Goal: Task Accomplishment & Management: Use online tool/utility

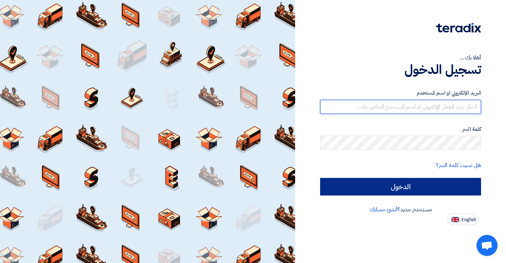
type input "[EMAIL_ADDRESS][DOMAIN_NAME]"
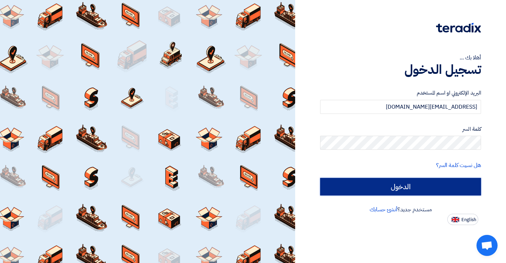
click at [441, 185] on input "الدخول" at bounding box center [400, 187] width 161 height 18
type input "Sign in"
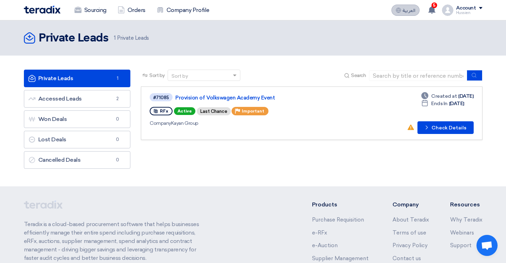
click at [410, 12] on span "العربية" at bounding box center [408, 10] width 13 height 5
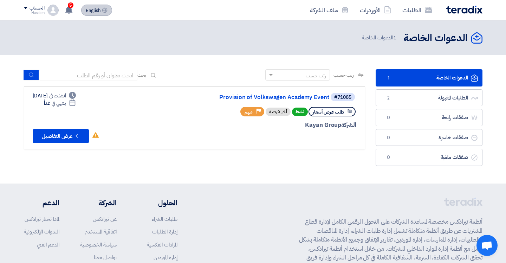
click at [85, 12] on button "English EN" at bounding box center [96, 10] width 31 height 11
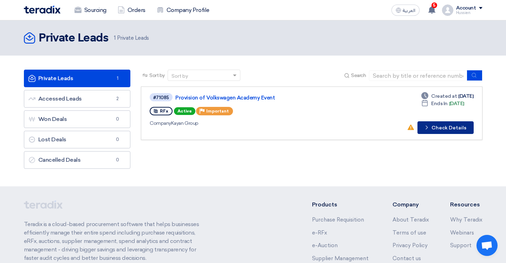
click at [427, 127] on use at bounding box center [426, 127] width 2 height 4
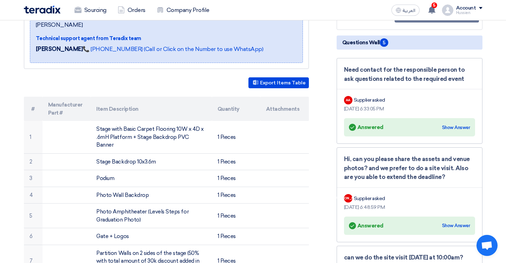
scroll to position [139, 0]
click at [286, 77] on button "Export Items Table" at bounding box center [278, 82] width 60 height 11
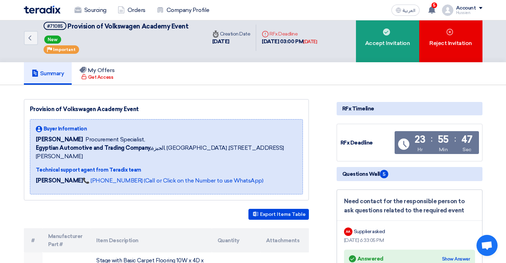
scroll to position [0, 0]
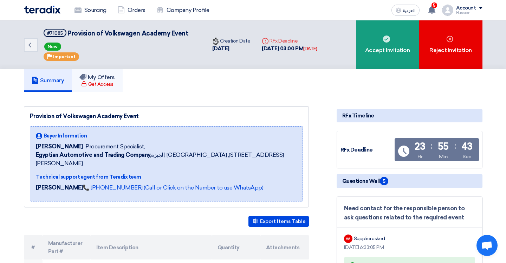
click at [93, 78] on h5 "My Offers" at bounding box center [96, 77] width 35 height 7
click at [134, 13] on link "Orders" at bounding box center [131, 9] width 39 height 15
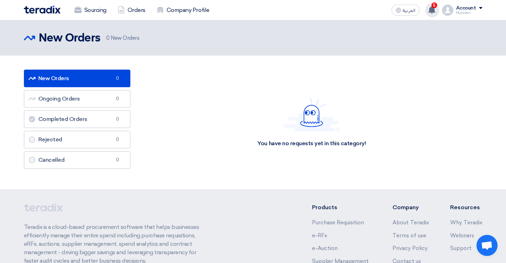
click at [437, 10] on div "5 New request received, check details and submit your quotation now! [DATE] New…" at bounding box center [432, 10] width 14 height 14
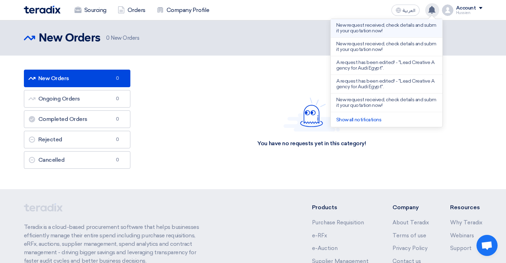
click at [406, 33] on p "New request received, check details and submit your quotation now!" at bounding box center [386, 27] width 100 height 11
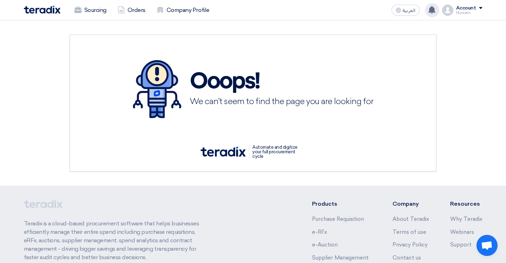
click at [434, 14] on div "New request received, check details and submit your quotation now! [DATE] New r…" at bounding box center [432, 10] width 14 height 14
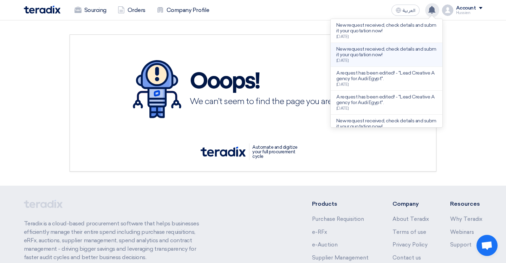
click at [420, 51] on p "New request received, check details and submit your quotation now!" at bounding box center [386, 51] width 100 height 11
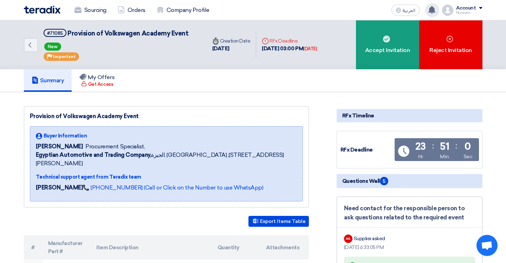
click at [428, 13] on icon at bounding box center [432, 10] width 8 height 8
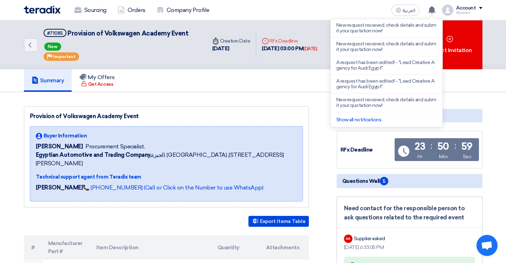
click at [285, 109] on div "Provision of Volkswagen Academy Event Buyer Information [PERSON_NAME] Procureme…" at bounding box center [166, 156] width 285 height 101
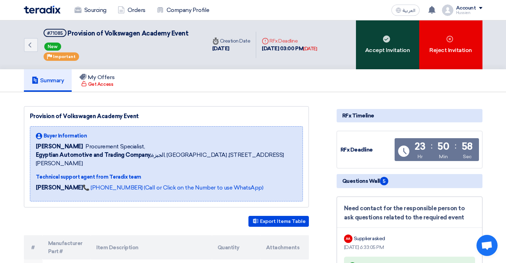
click at [394, 48] on div "Accept Invitation" at bounding box center [387, 44] width 63 height 49
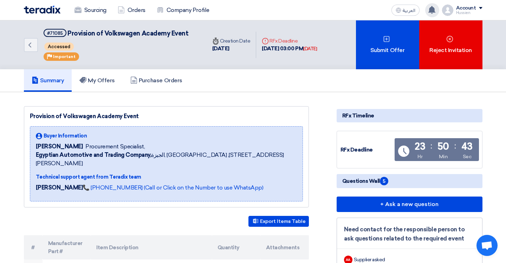
click at [435, 11] on icon at bounding box center [432, 10] width 8 height 8
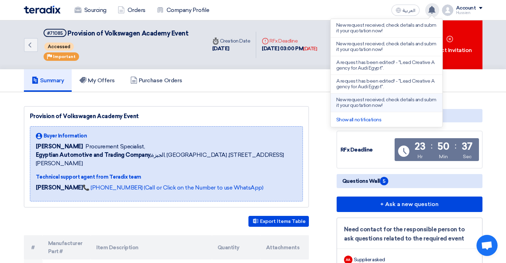
click at [403, 109] on li "New request received, check details and submit your quotation now!" at bounding box center [386, 102] width 112 height 19
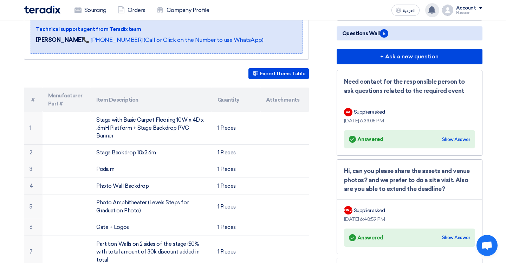
scroll to position [146, 0]
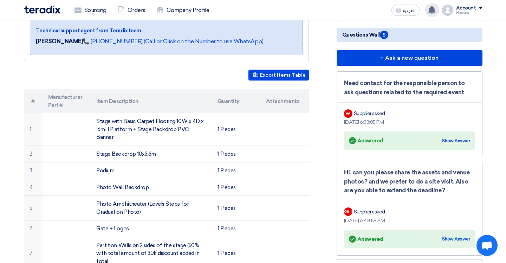
click at [456, 140] on div "Show Answer" at bounding box center [456, 140] width 28 height 7
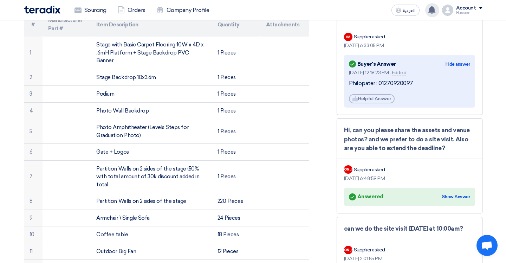
scroll to position [223, 0]
click at [456, 199] on div "Show Answer" at bounding box center [456, 196] width 28 height 7
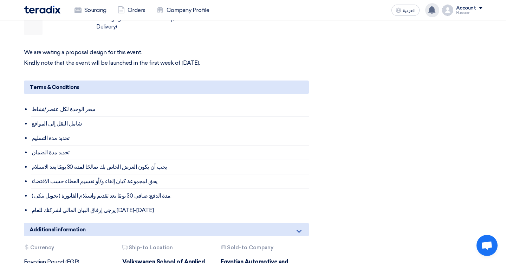
scroll to position [758, 0]
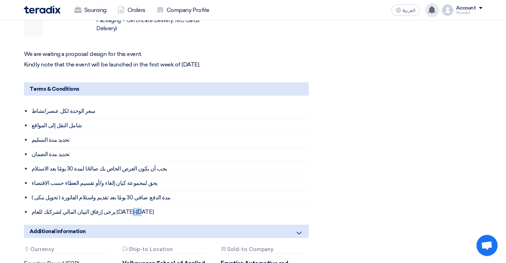
drag, startPoint x: 149, startPoint y: 197, endPoint x: 30, endPoint y: 191, distance: 119.2
click at [30, 191] on div "Terms & Conditions سعر الوحدة لكل عنصر/نشاط شامل النقل إلى المواقع تحديد مدة ال…" at bounding box center [166, 150] width 285 height 137
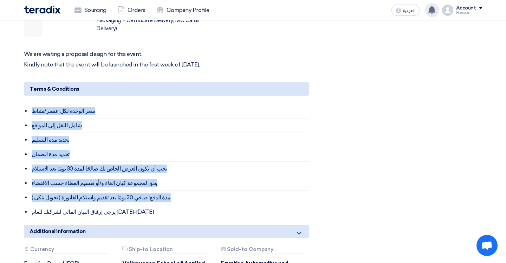
drag, startPoint x: 28, startPoint y: 87, endPoint x: 32, endPoint y: 186, distance: 98.7
click at [32, 186] on div "Terms & Conditions سعر الوحدة لكل عنصر/نشاط شامل النقل إلى المواقع تحديد مدة ال…" at bounding box center [166, 150] width 285 height 137
click at [108, 118] on li "شامل النقل إلى المواقع" at bounding box center [170, 125] width 278 height 14
drag, startPoint x: 30, startPoint y: 88, endPoint x: 72, endPoint y: 187, distance: 107.6
click at [72, 187] on div "Terms & Conditions سعر الوحدة لكل عنصر/نشاط شامل النقل إلى المواقع تحديد مدة ال…" at bounding box center [166, 150] width 285 height 137
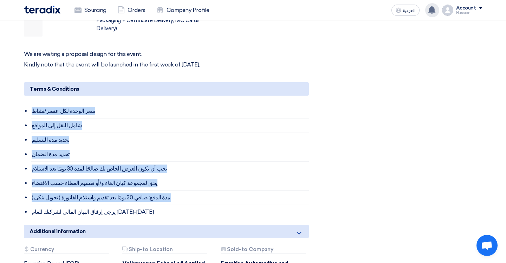
copy ul "سعر الوحدة لكل عنصر/نشاط شامل النقل إلى المواقع تحديد مدة التسليم تحديد مدة الض…"
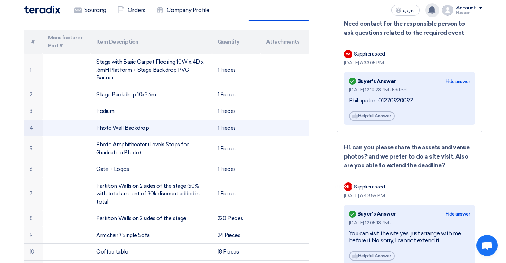
scroll to position [206, 0]
